Goal: Task Accomplishment & Management: Complete application form

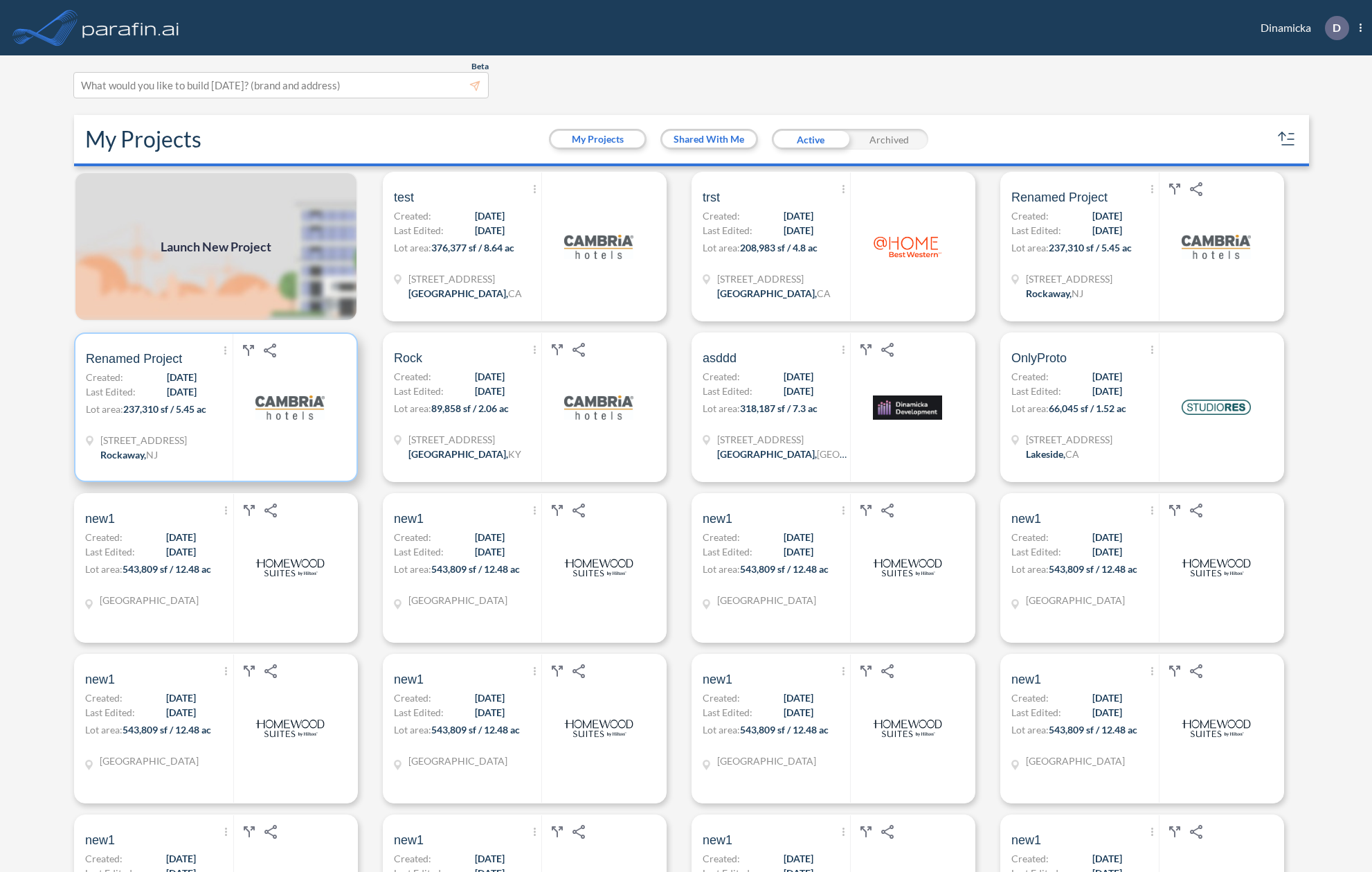
click at [199, 389] on div "Show More Created with sketchtool. Archive Reports Share a copy Renamed Project…" at bounding box center [159, 407] width 147 height 147
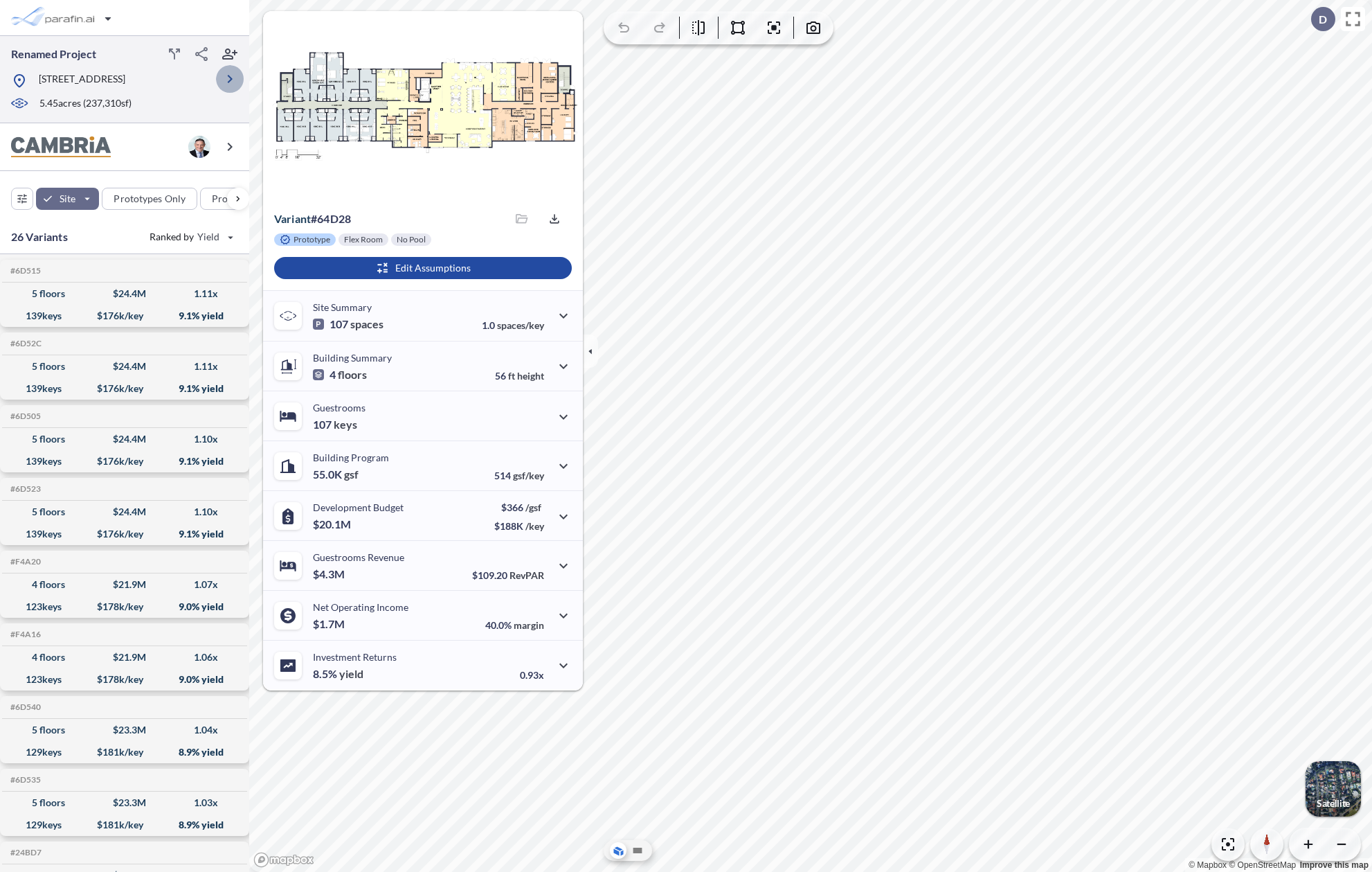
click at [232, 80] on icon "button" at bounding box center [230, 78] width 17 height 17
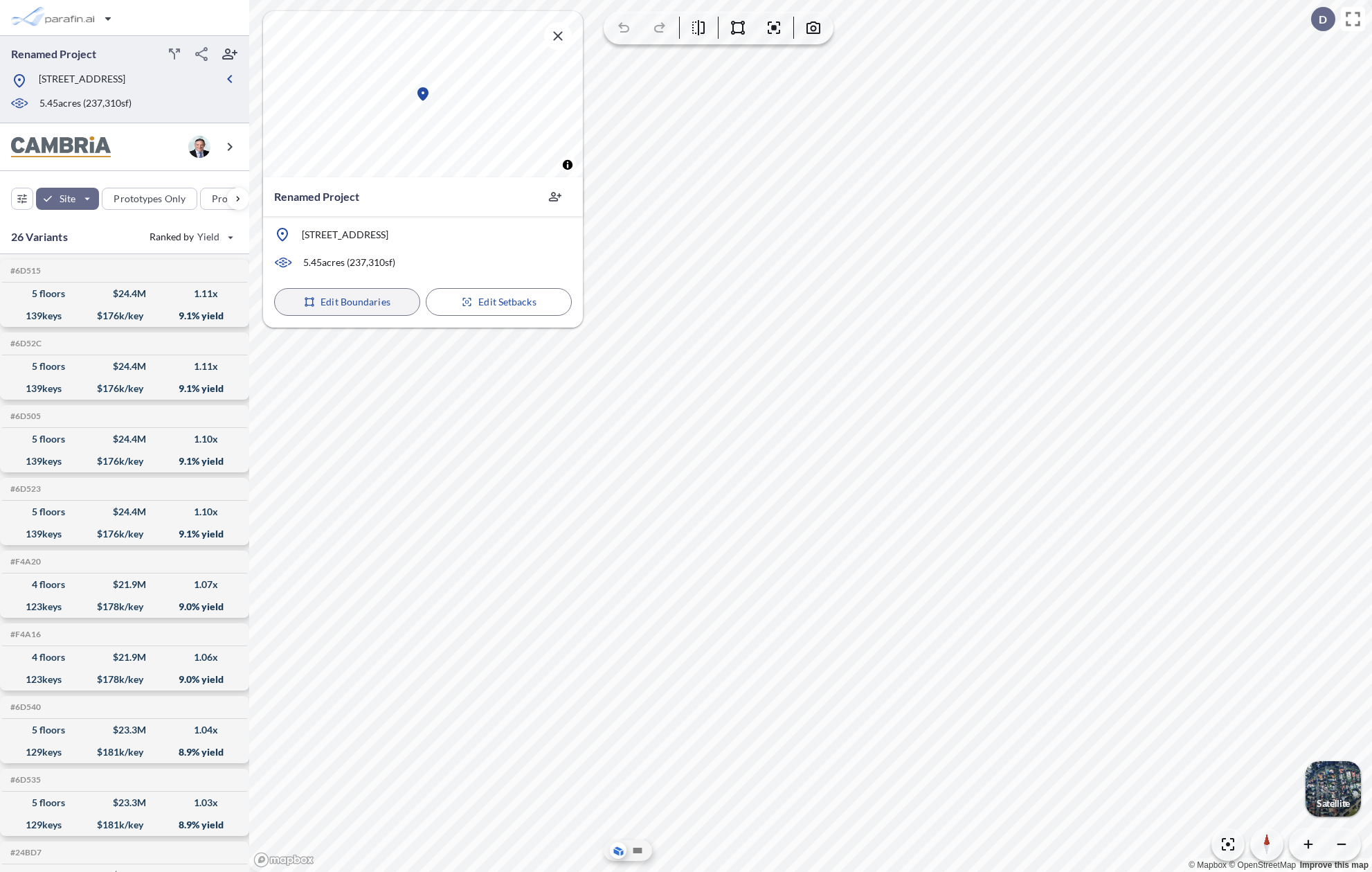
click at [353, 305] on p "Edit Boundaries" at bounding box center [355, 301] width 70 height 13
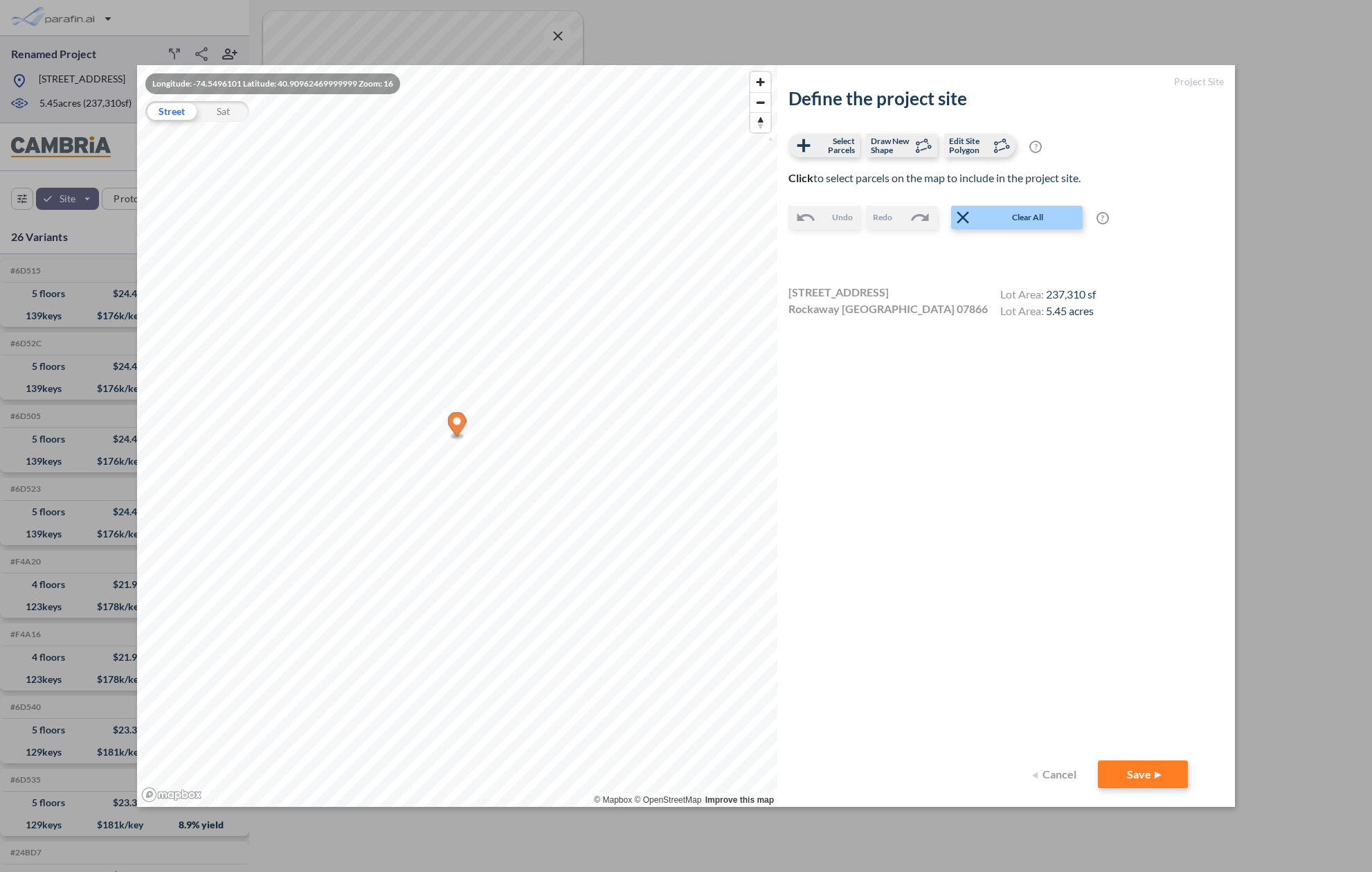
click at [1027, 775] on button "Cancel" at bounding box center [1057, 774] width 55 height 28
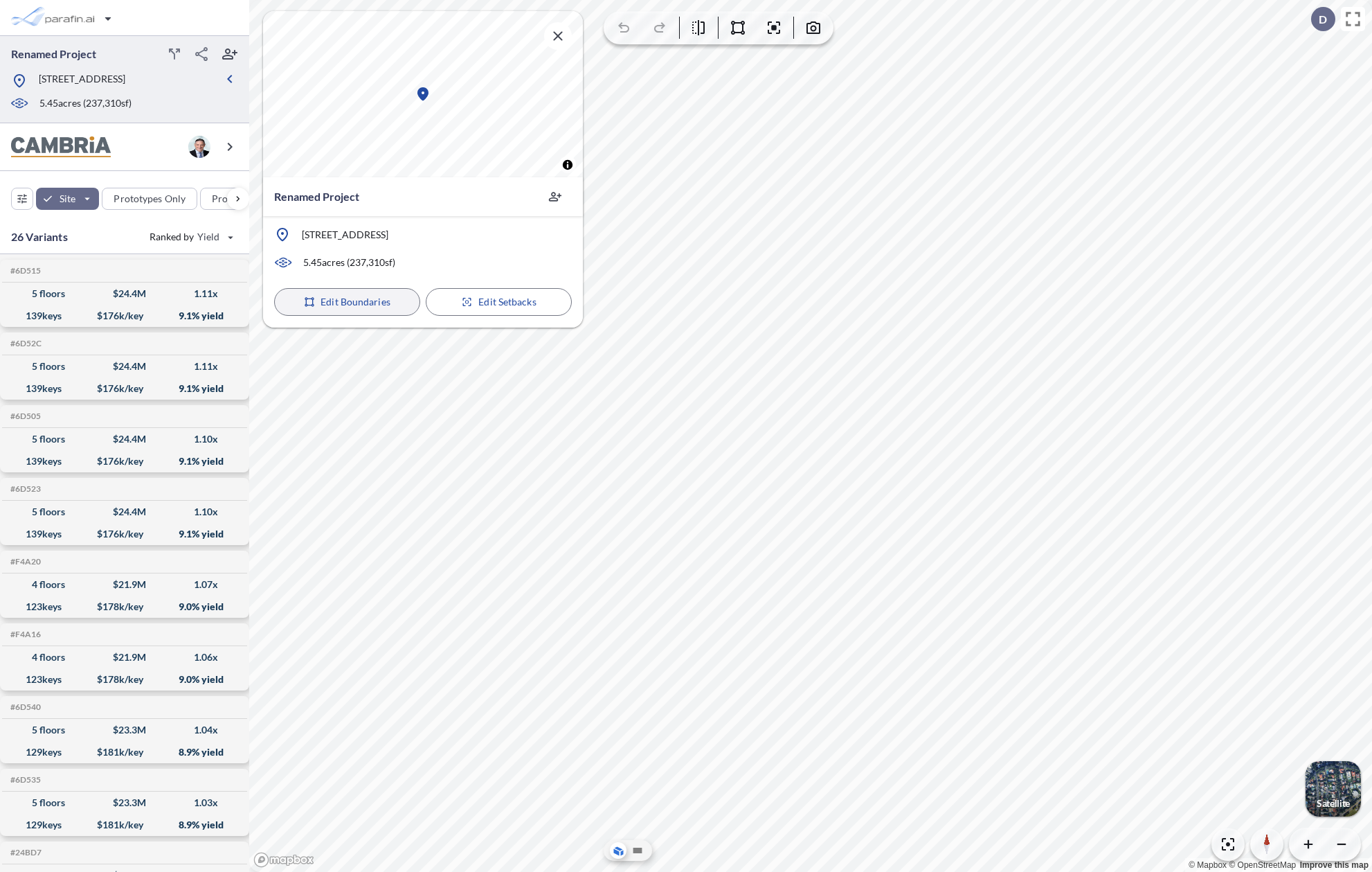
click at [408, 304] on button "Edit Boundaries" at bounding box center [347, 301] width 146 height 28
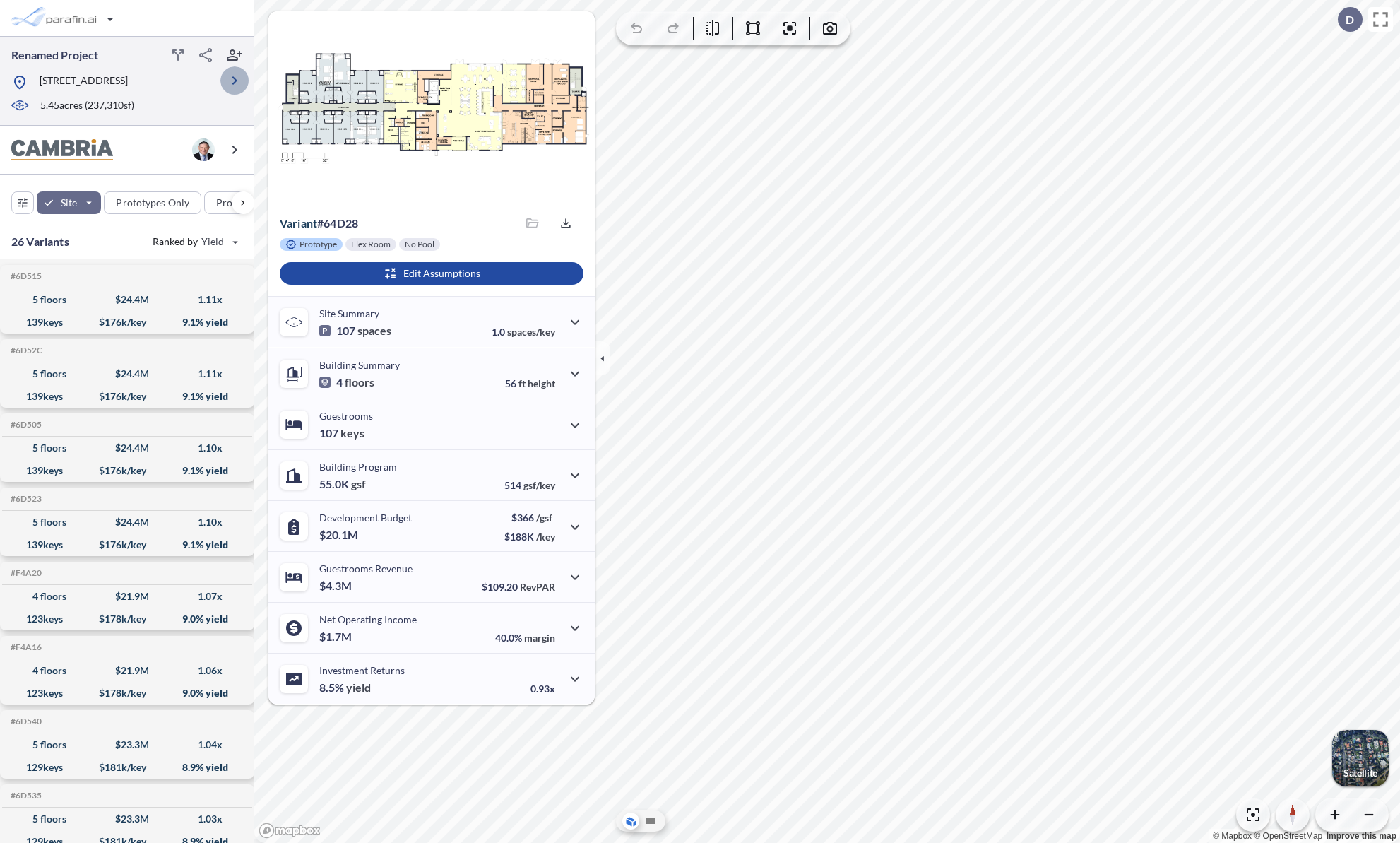
click at [240, 86] on icon "button" at bounding box center [235, 80] width 17 height 17
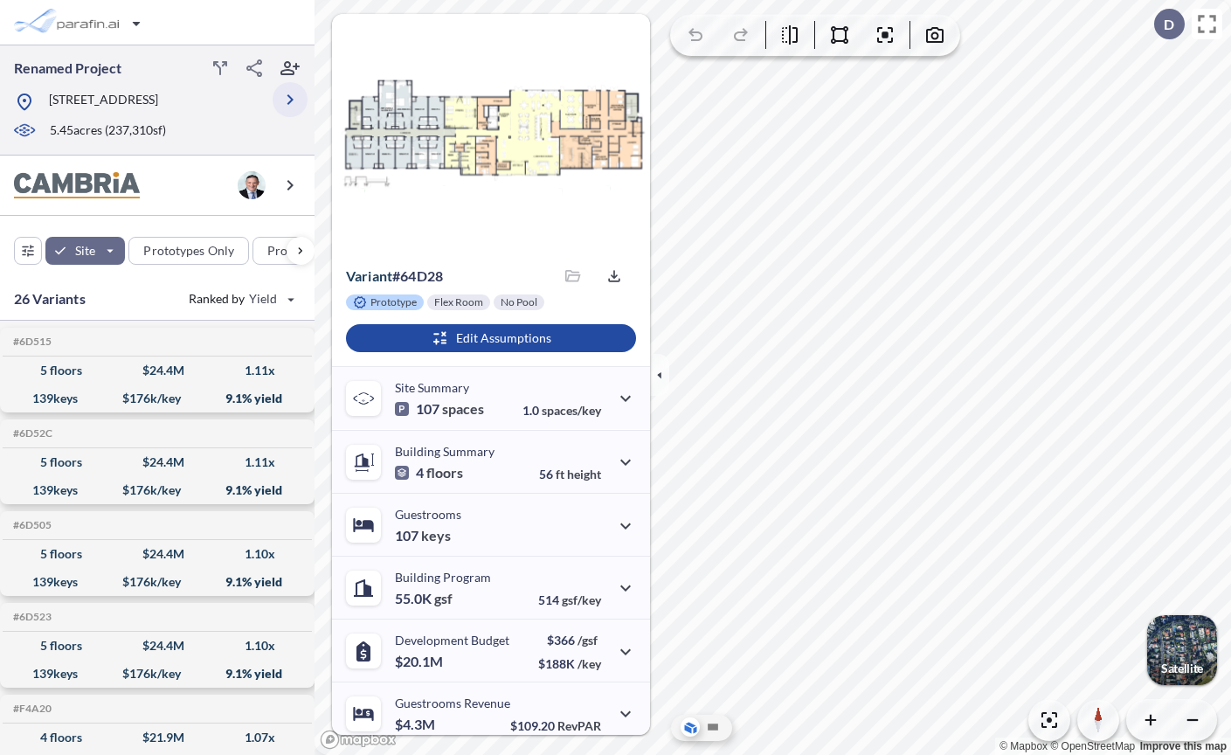
click at [286, 112] on button "button" at bounding box center [290, 99] width 35 height 35
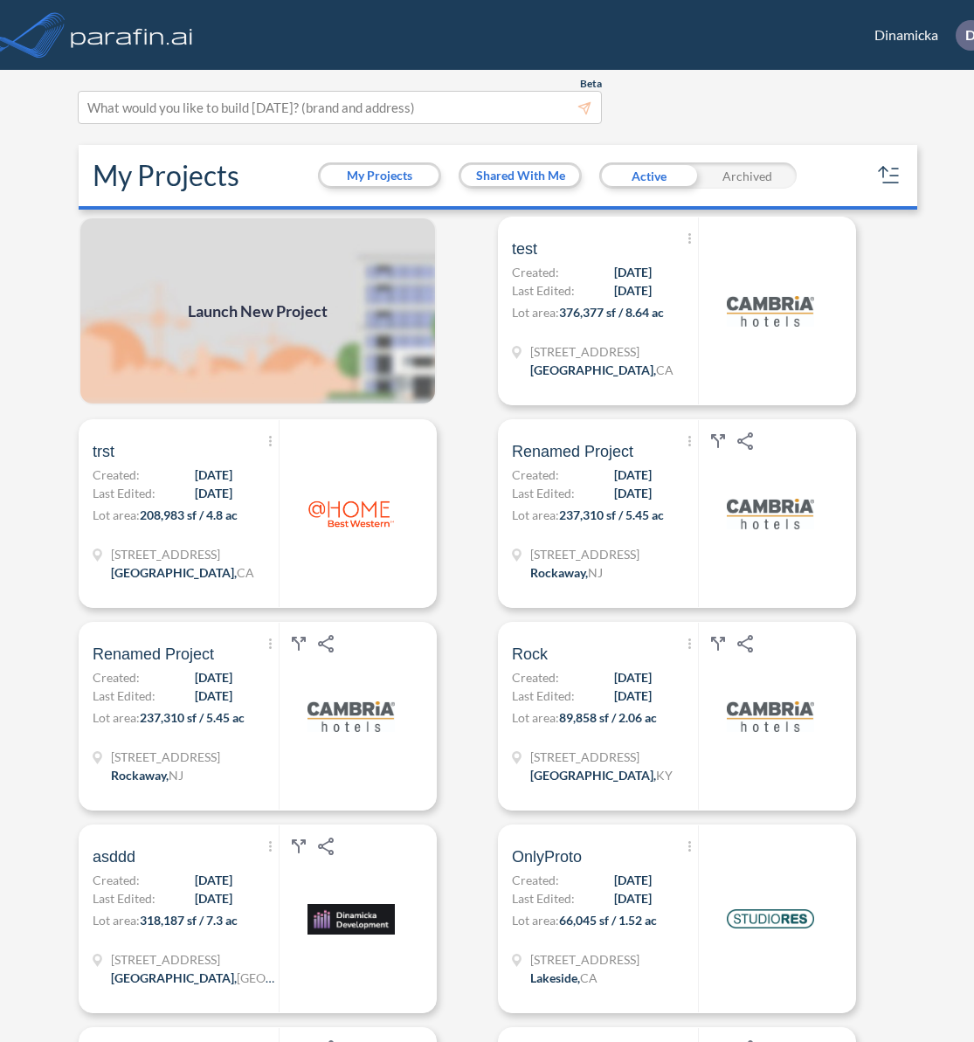
scroll to position [0, 39]
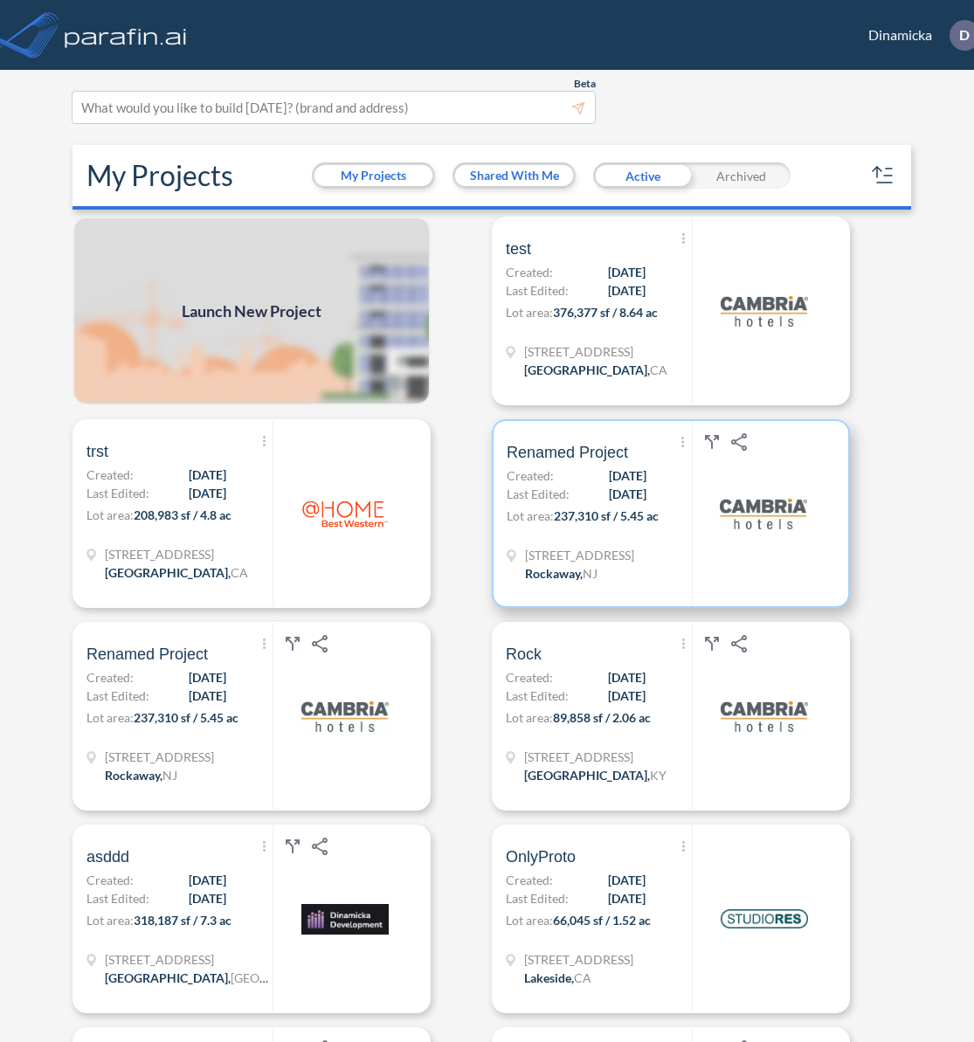
click at [623, 499] on span "[DATE]" at bounding box center [628, 494] width 38 height 18
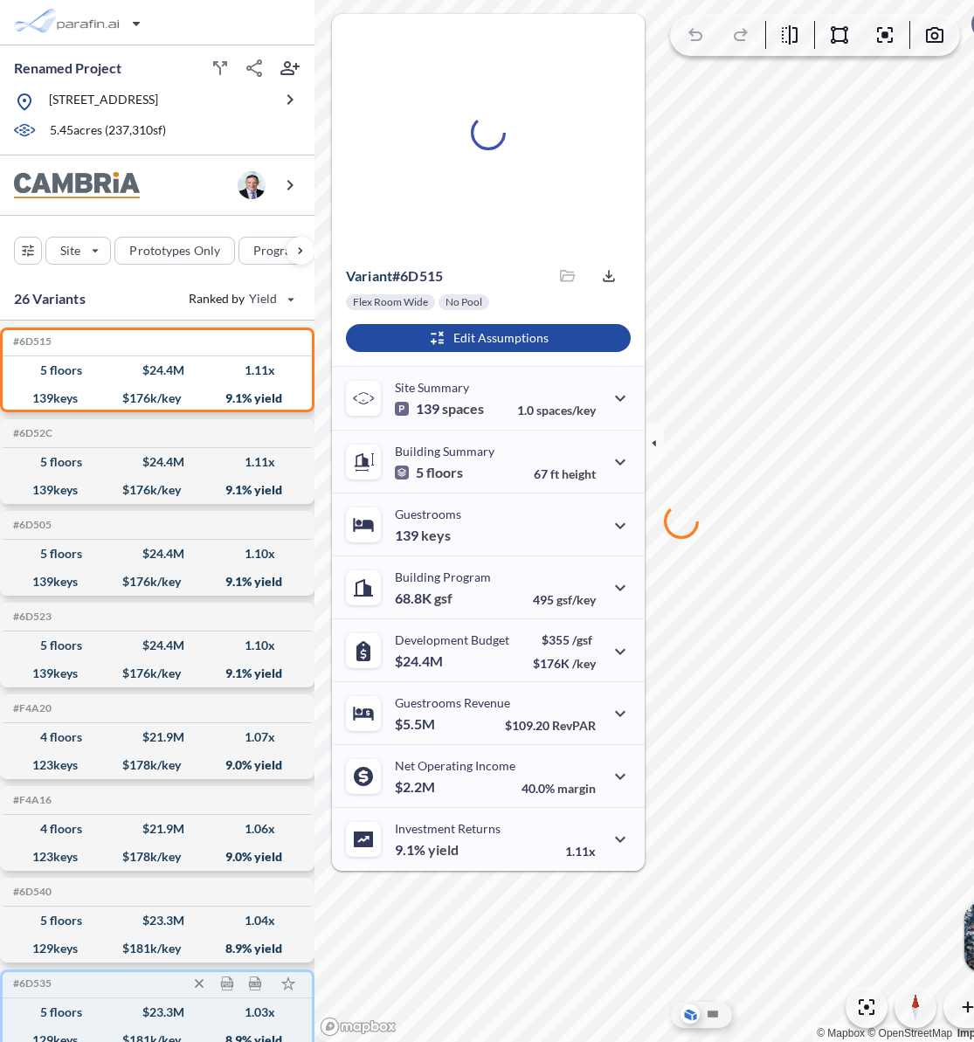
scroll to position [0, 74]
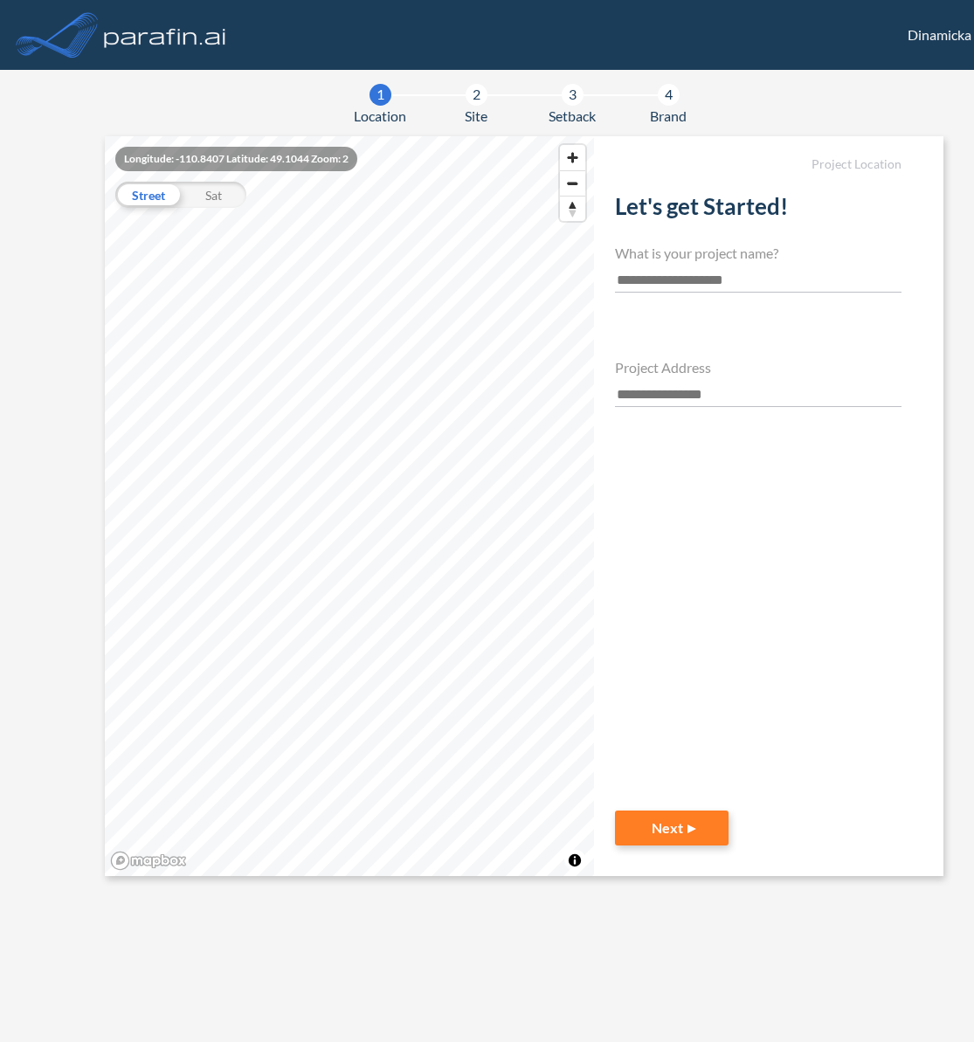
click at [720, 291] on input "text" at bounding box center [758, 281] width 286 height 24
type input "***"
click at [695, 392] on input "text" at bounding box center [758, 395] width 286 height 24
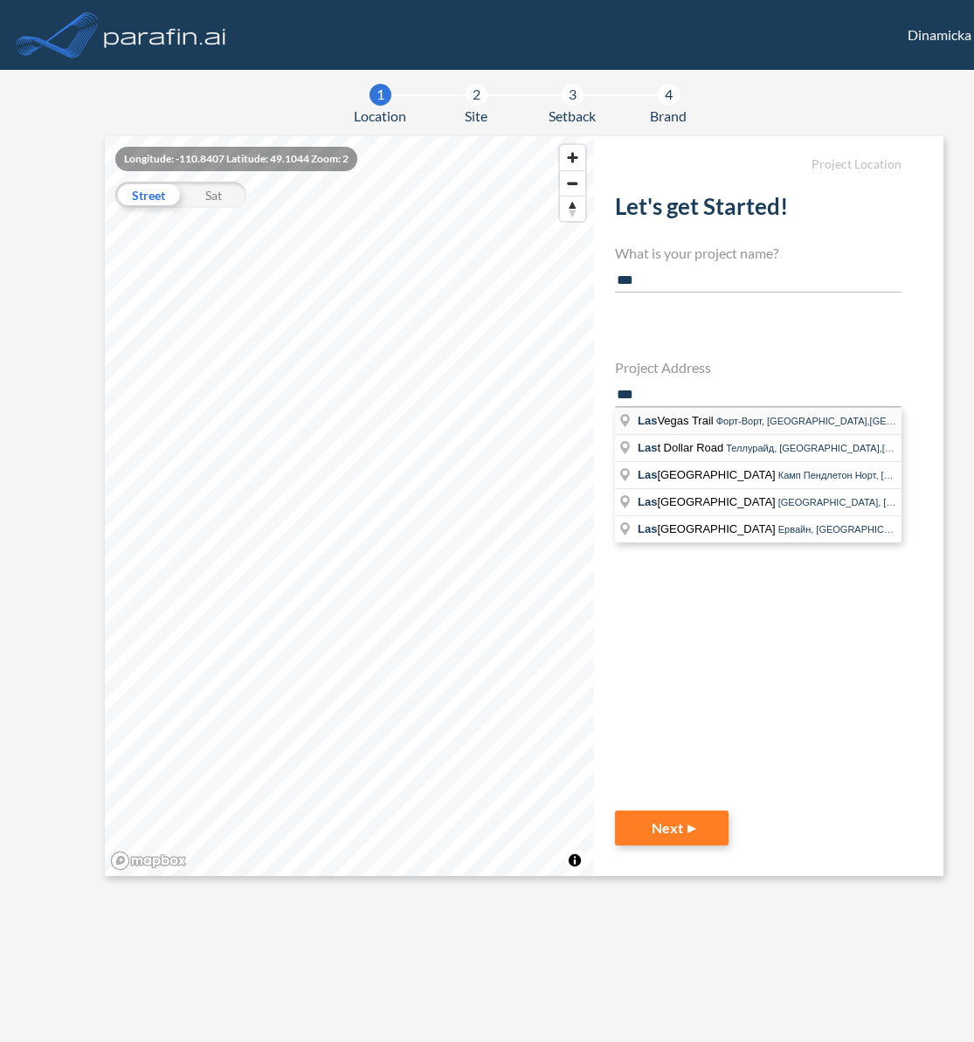
click at [715, 414] on span "Las Vegas Trail" at bounding box center [677, 420] width 79 height 13
type input "**********"
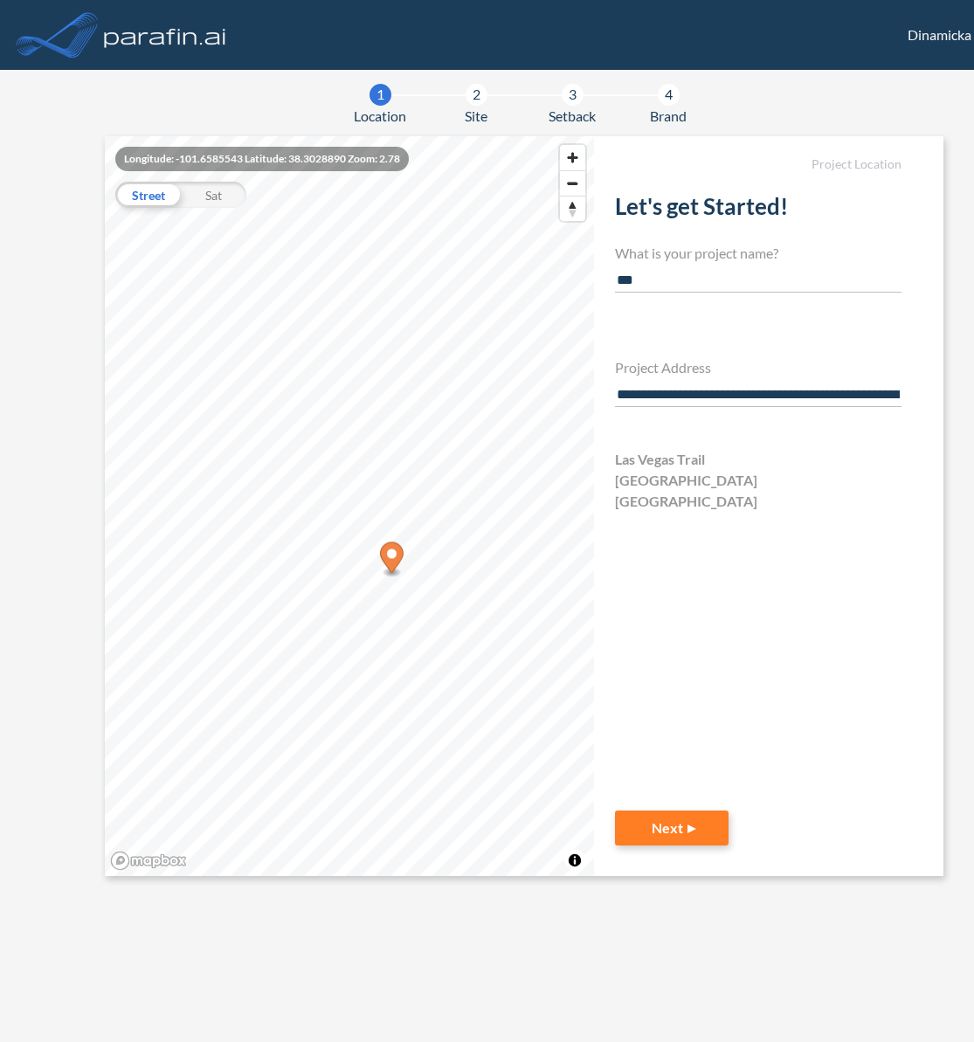
scroll to position [0, 1]
click at [669, 833] on button "Next" at bounding box center [671, 828] width 114 height 35
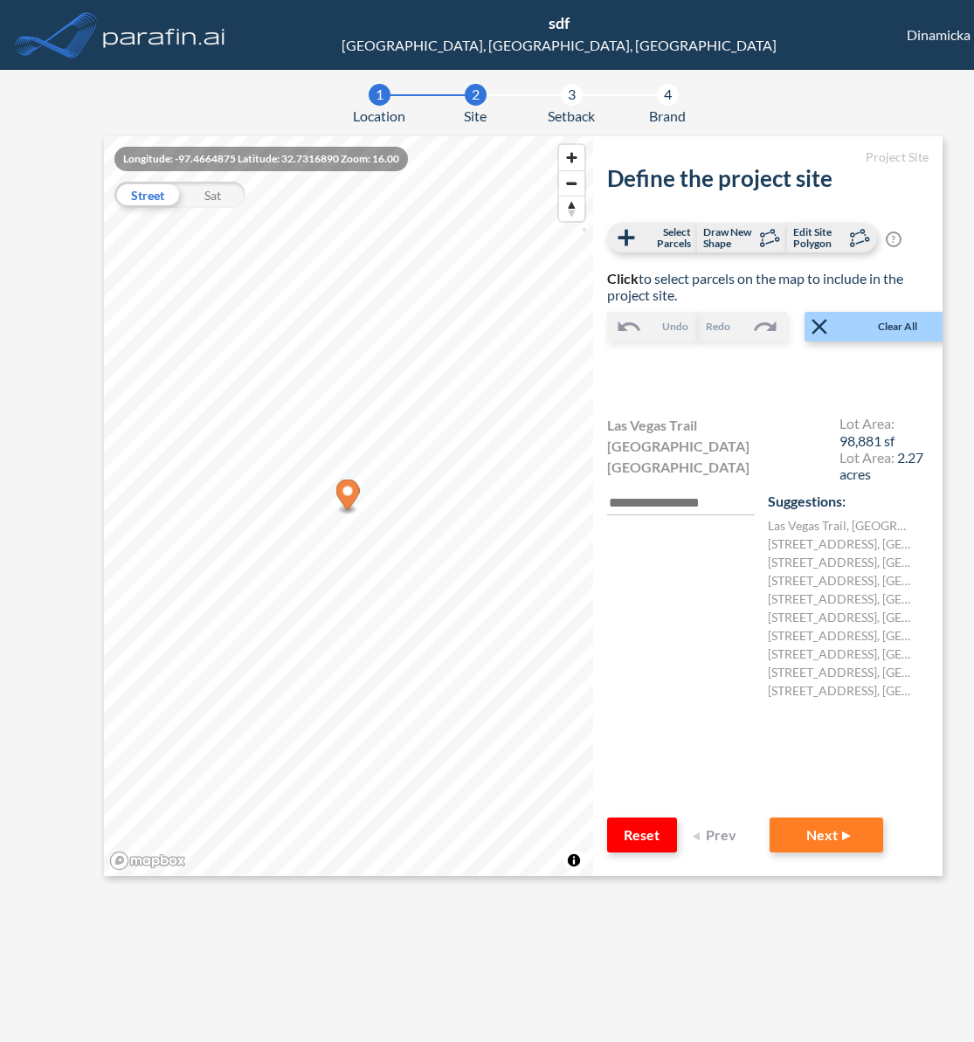
drag, startPoint x: 807, startPoint y: 830, endPoint x: 716, endPoint y: 714, distance: 146.8
click at [698, 744] on form "Project Site Define the project site Select Parcels Draw New Shape Edit Site Po…" at bounding box center [767, 506] width 349 height 740
click at [807, 590] on label "2923 Las Vegas Trail, Fort Worth, TX 76116, Сполучені Штати Америки" at bounding box center [840, 599] width 145 height 18
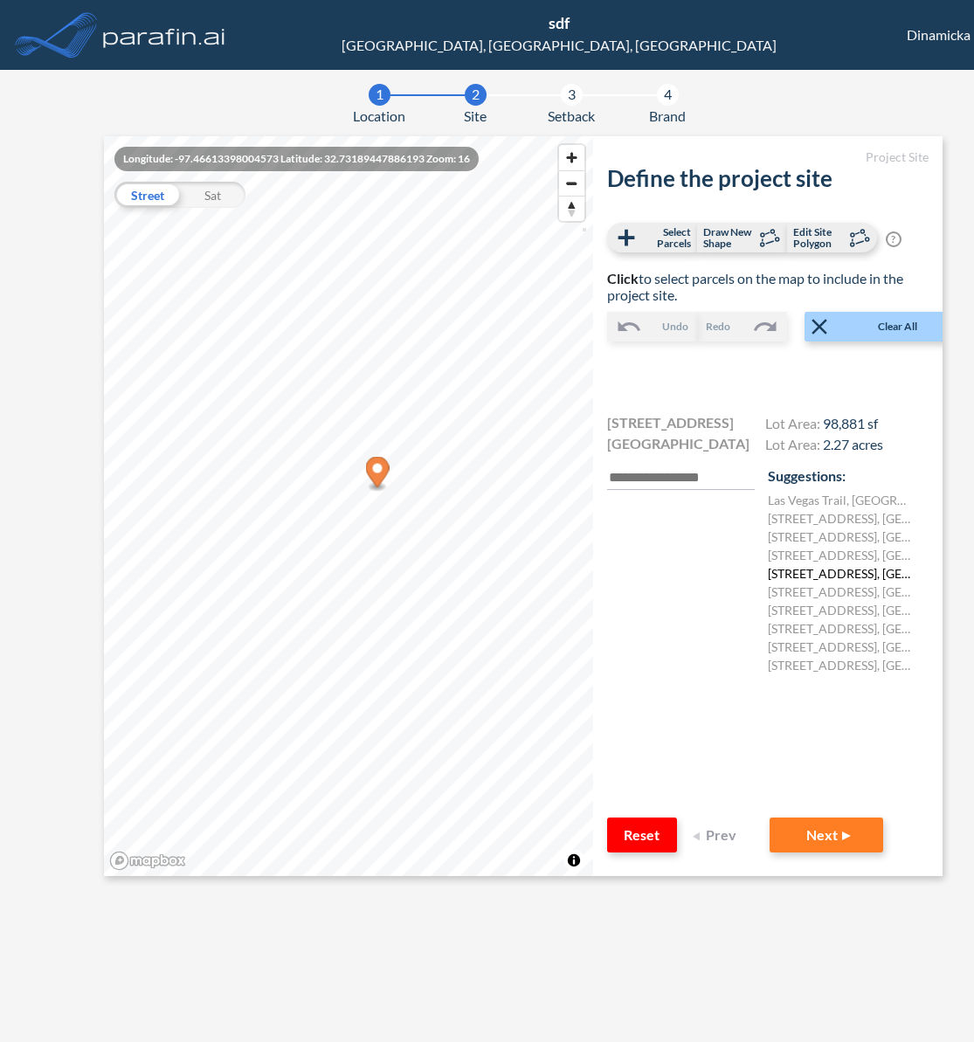
scroll to position [0, 0]
click at [794, 598] on label "2927 Las Vegas Trail, Fort Worth, TX 76116, Сполучені Штати Америки" at bounding box center [841, 592] width 145 height 18
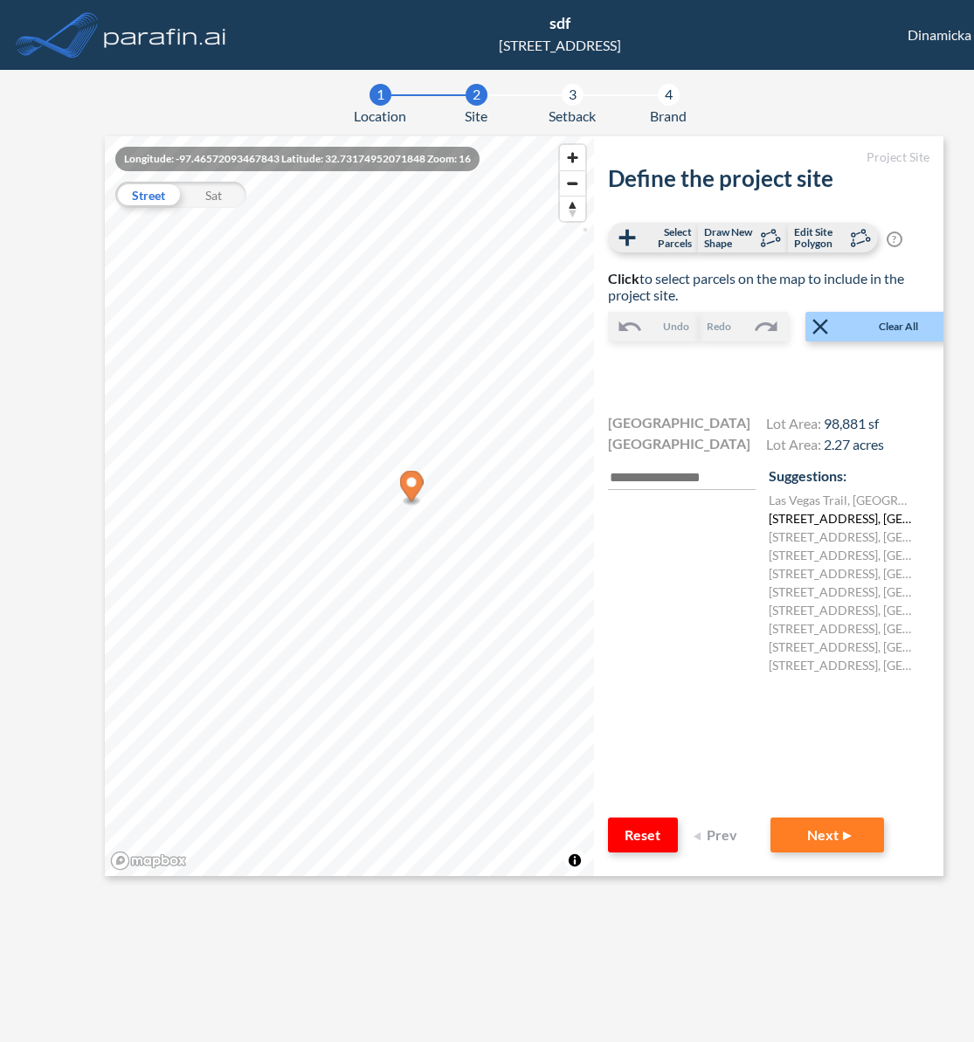
click at [804, 521] on label "2929 Las Vegas Trail, Fort Worth, TX 76116, Сполучені Штати Америки" at bounding box center [841, 518] width 145 height 18
click at [835, 833] on button "Next" at bounding box center [827, 835] width 114 height 35
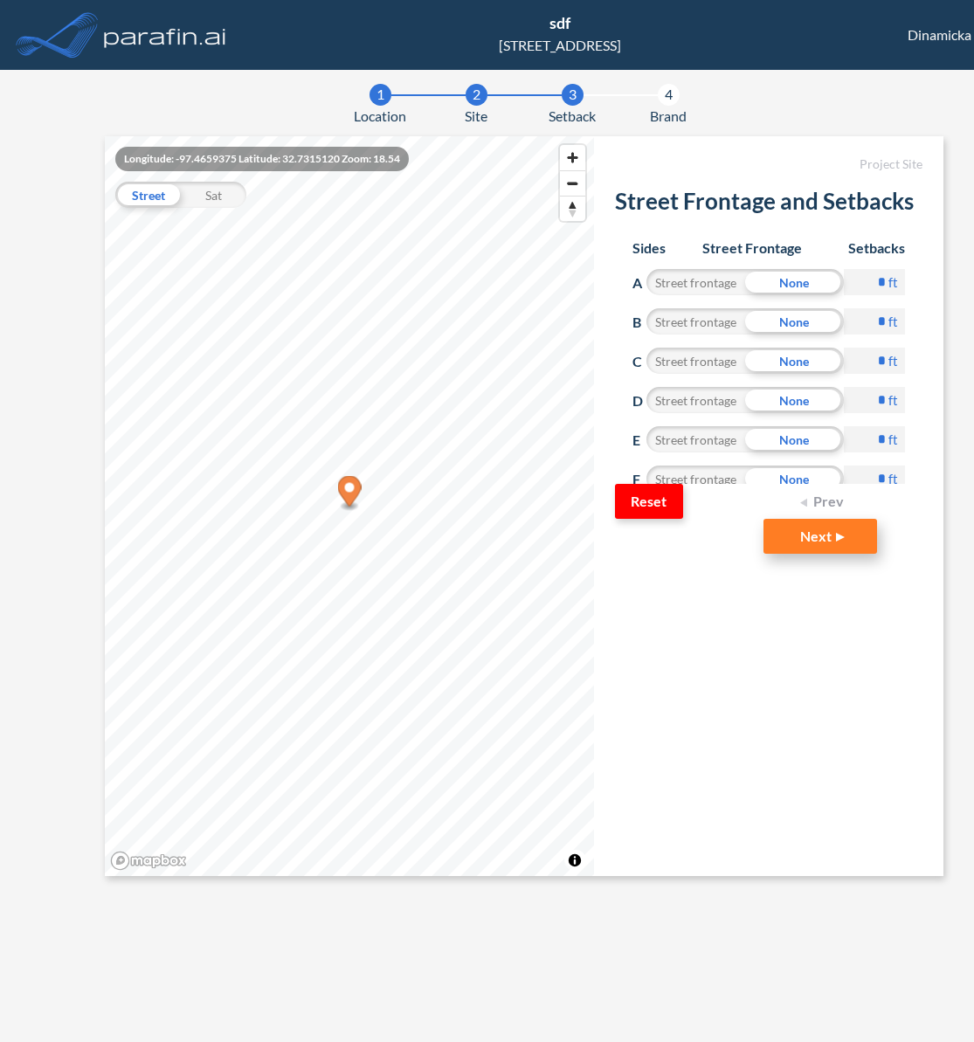
click at [822, 546] on button "Next" at bounding box center [820, 536] width 114 height 35
